Goal: Navigation & Orientation: Find specific page/section

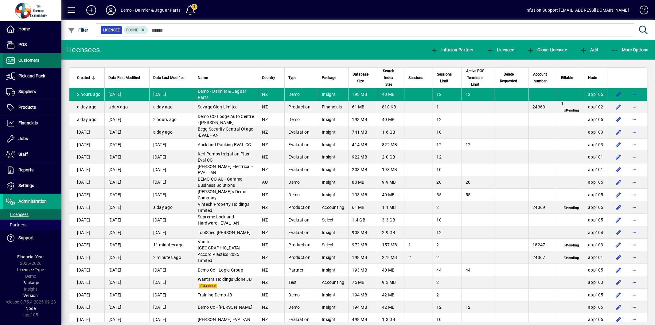
click at [42, 65] on span at bounding box center [32, 60] width 58 height 15
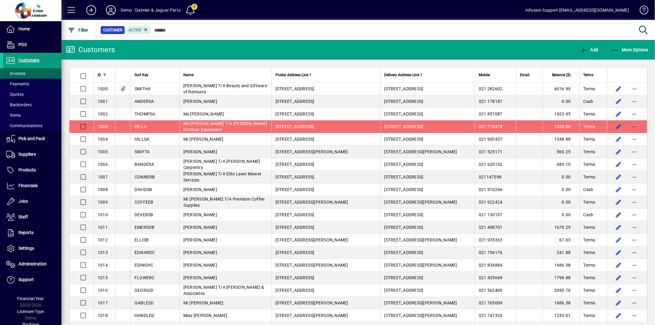
click at [33, 76] on span at bounding box center [32, 73] width 58 height 15
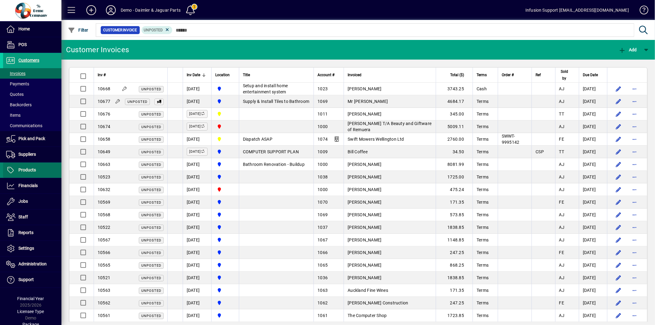
click at [45, 170] on span at bounding box center [32, 170] width 58 height 15
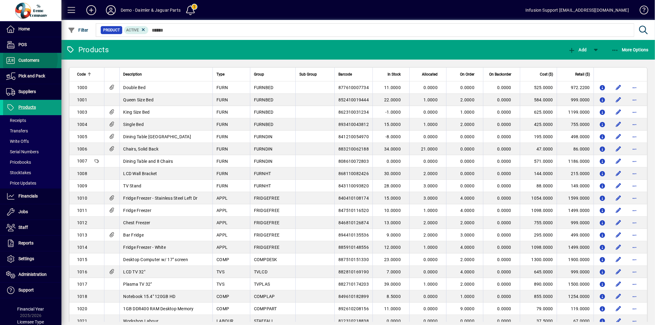
click at [28, 59] on span "Customers" at bounding box center [28, 60] width 21 height 5
